Goal: Check status

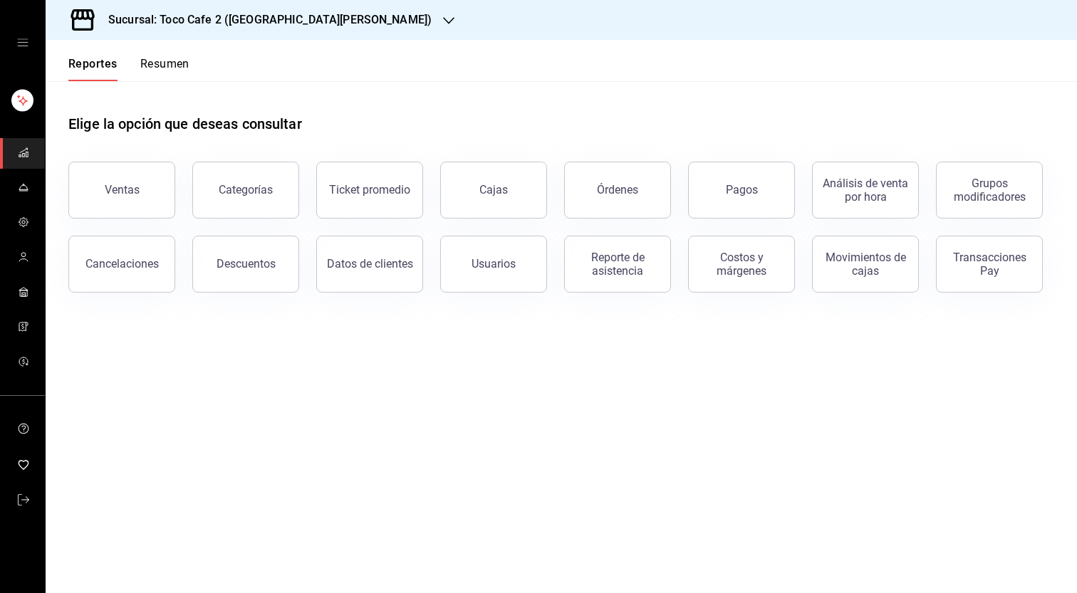
click at [301, 10] on div "Sucursal: Toco Cafe 2 ([GEOGRAPHIC_DATA][PERSON_NAME])" at bounding box center [258, 20] width 403 height 40
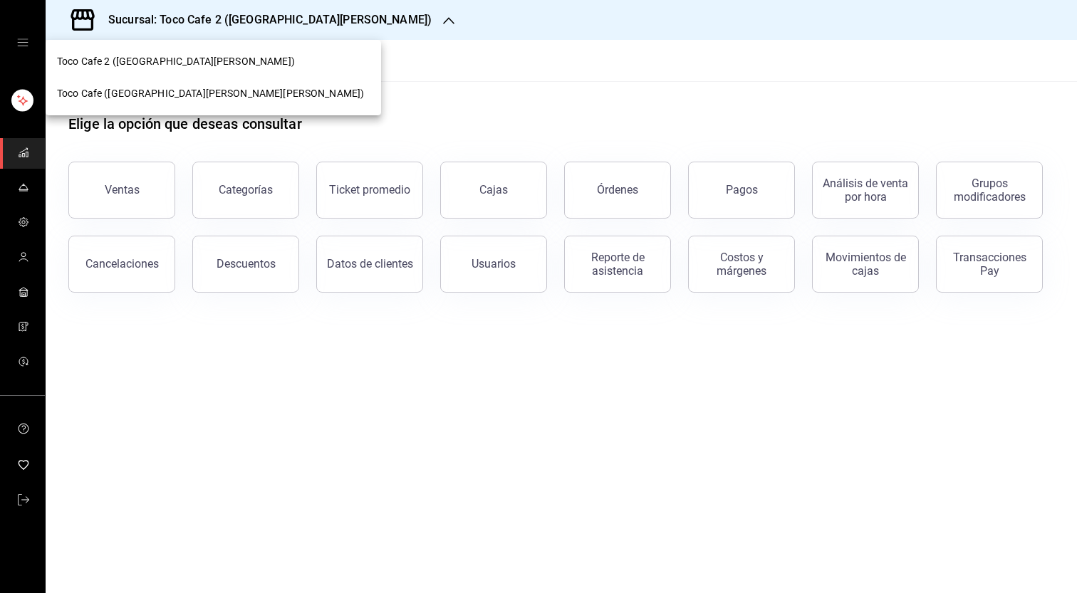
click at [303, 10] on div at bounding box center [538, 296] width 1077 height 593
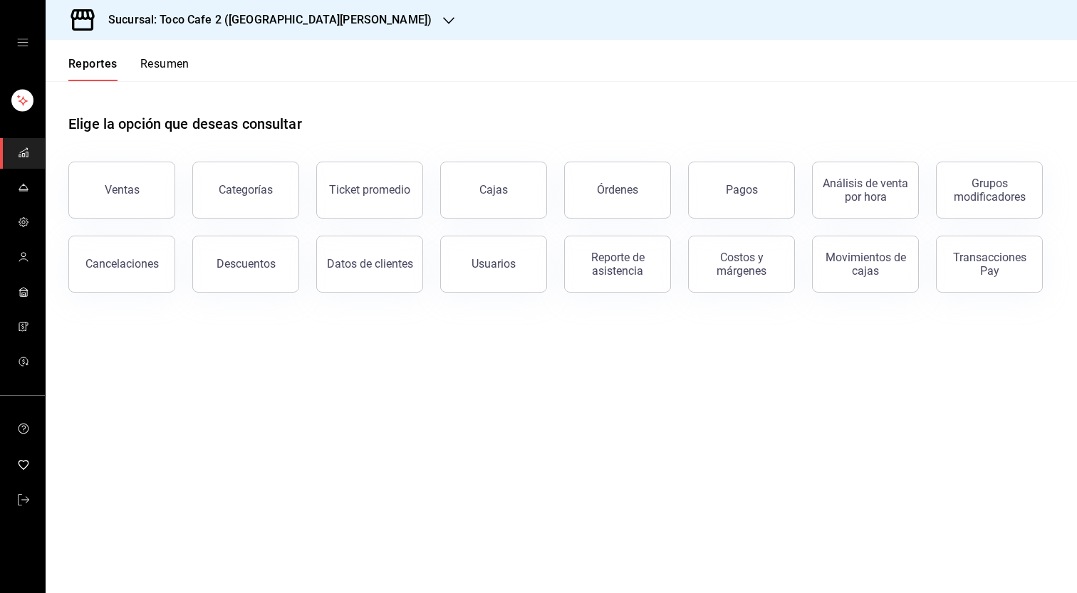
click at [443, 20] on icon "button" at bounding box center [448, 20] width 11 height 11
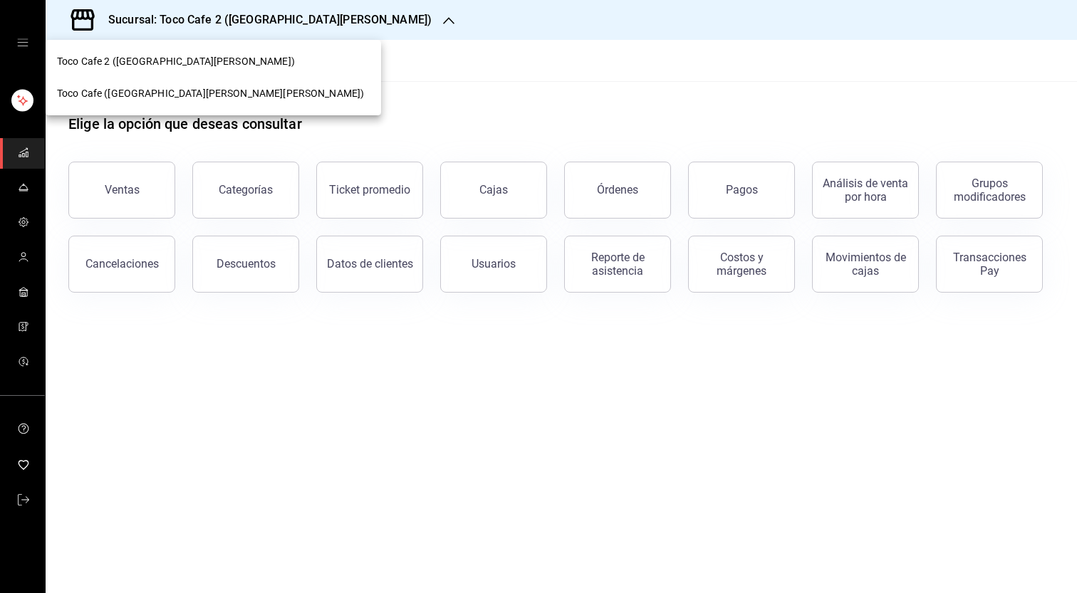
click at [231, 87] on div "Toco Cafe ([GEOGRAPHIC_DATA][PERSON_NAME][PERSON_NAME])" at bounding box center [213, 93] width 313 height 15
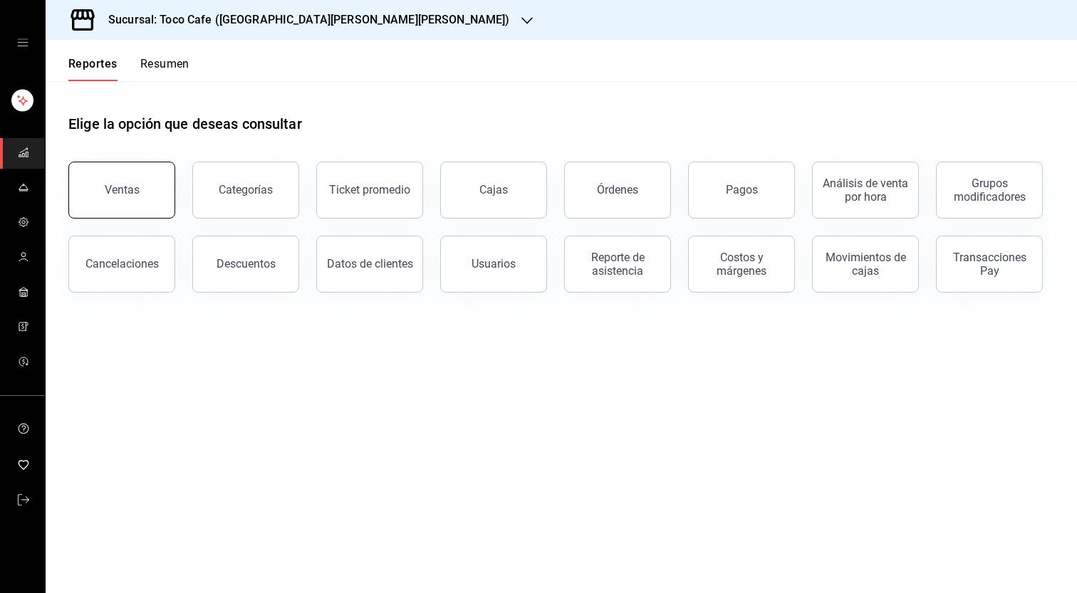
click at [137, 203] on button "Ventas" at bounding box center [121, 190] width 107 height 57
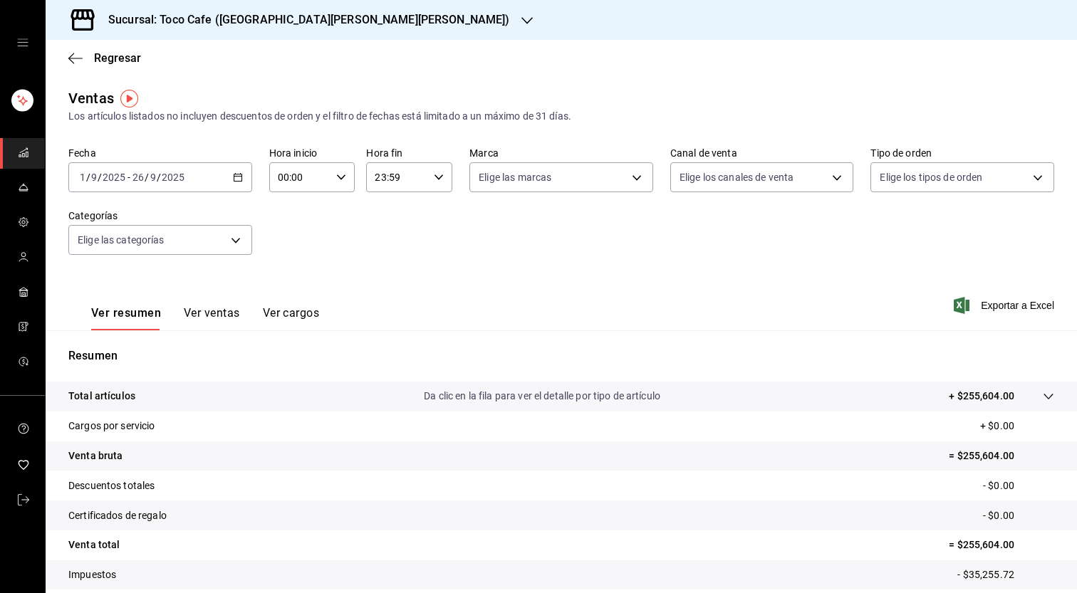
click at [236, 170] on div "[DATE] [DATE] - [DATE] [DATE]" at bounding box center [160, 177] width 184 height 30
click at [171, 227] on span "Hoy" at bounding box center [135, 220] width 110 height 15
